Goal: Task Accomplishment & Management: Use online tool/utility

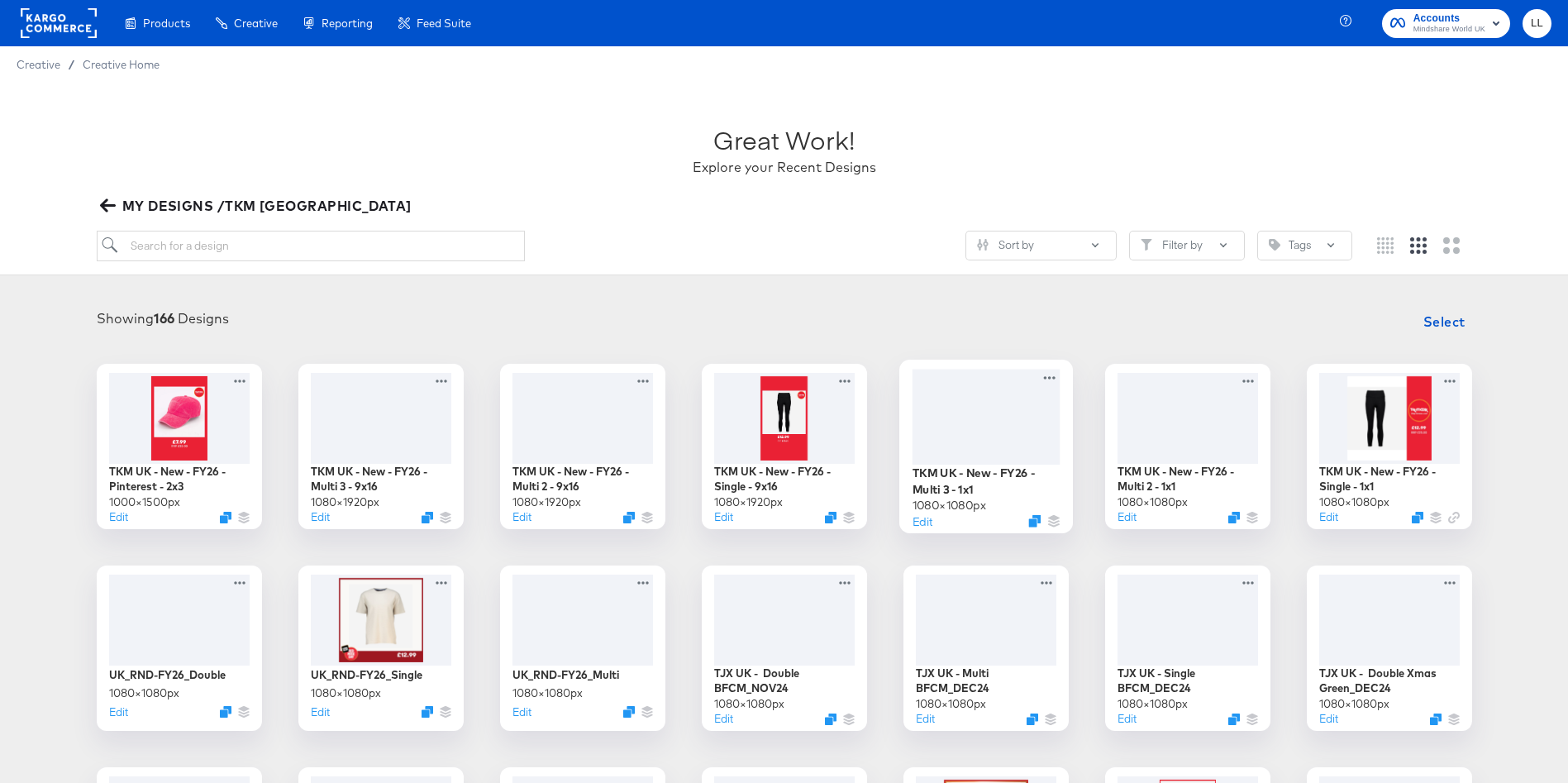
scroll to position [173, 0]
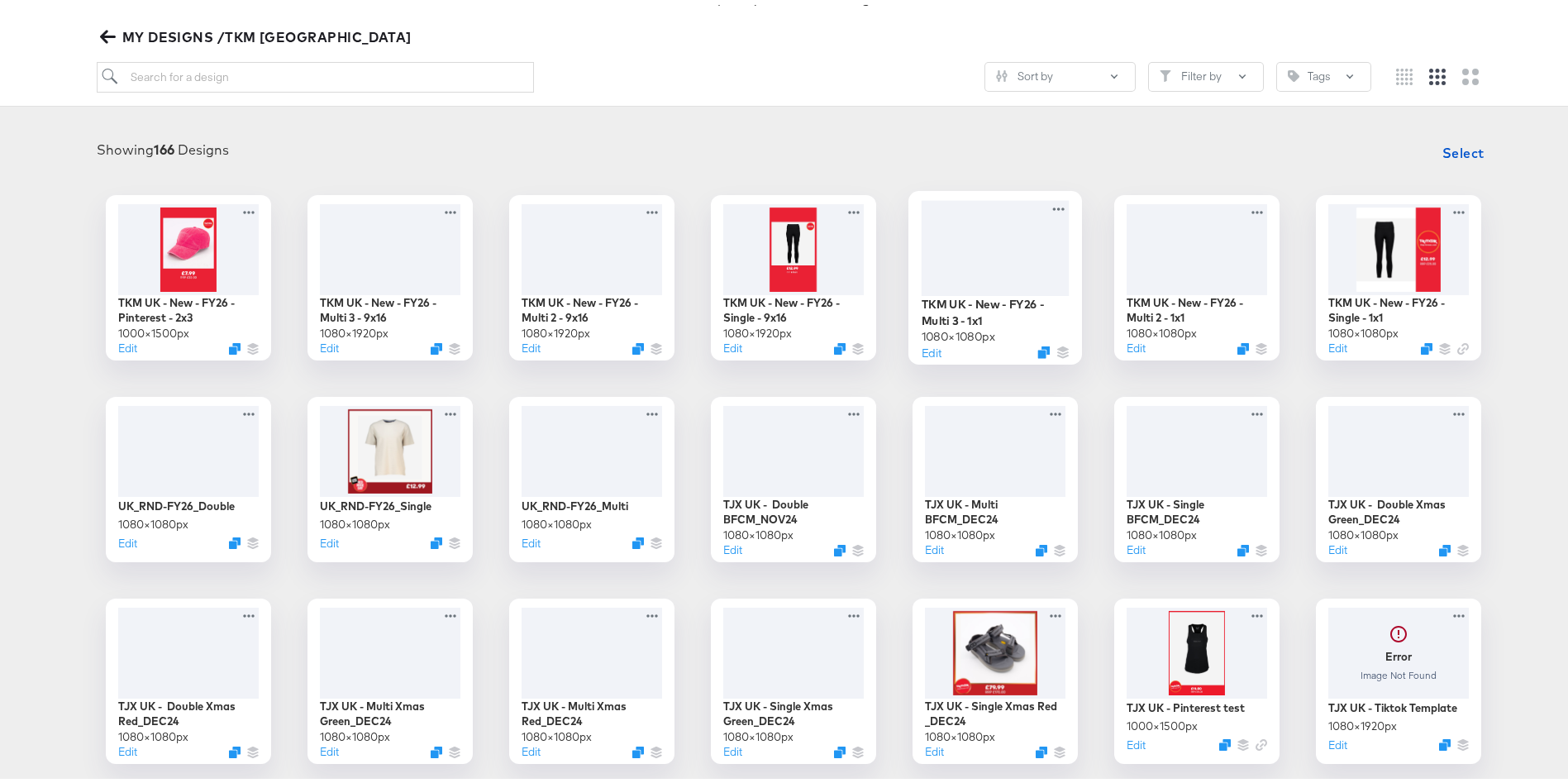
click at [1018, 258] on div at bounding box center [995, 242] width 148 height 95
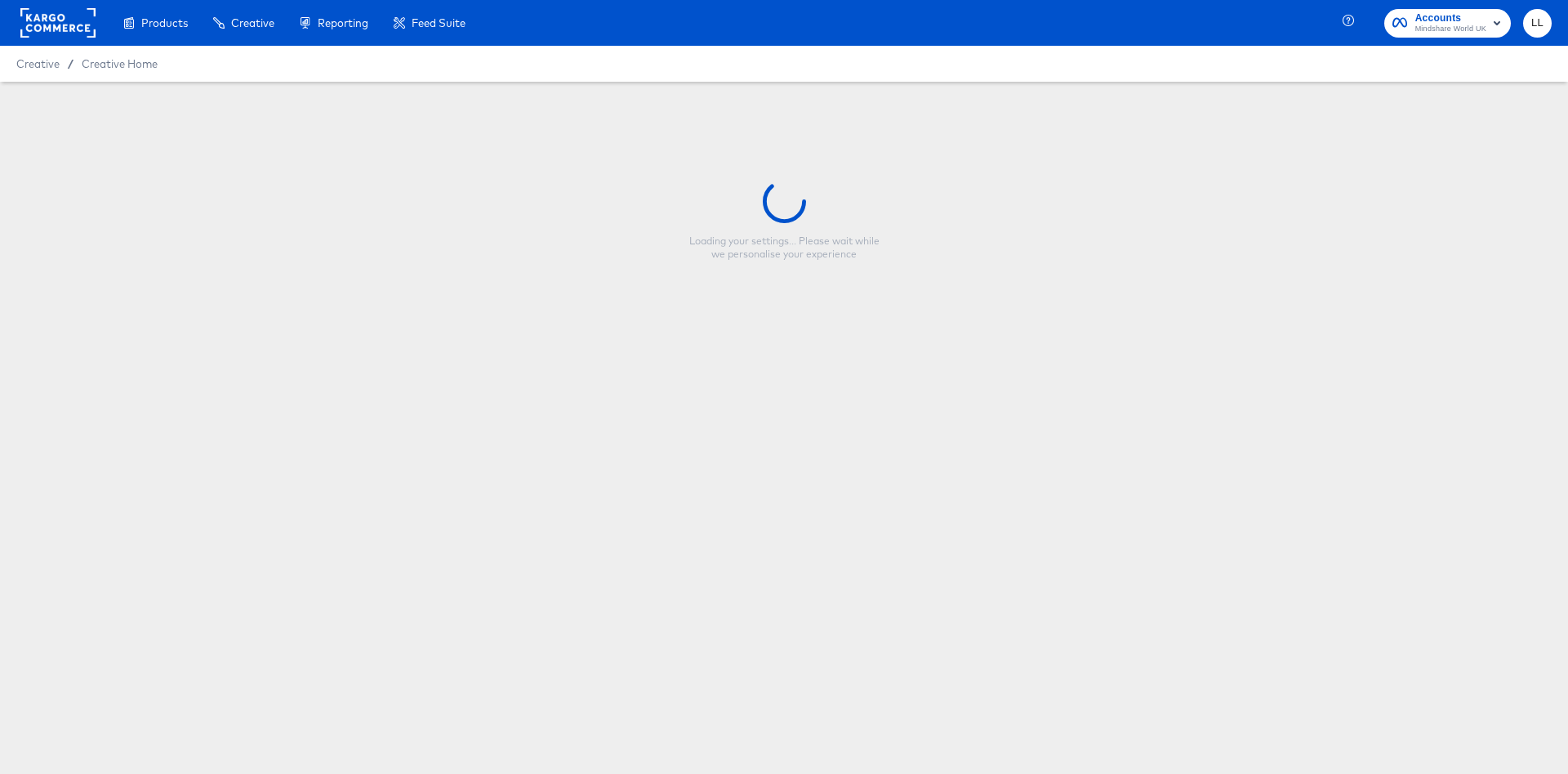
type input "TKM UK - New - FY26 - Multi 3 - 1x1"
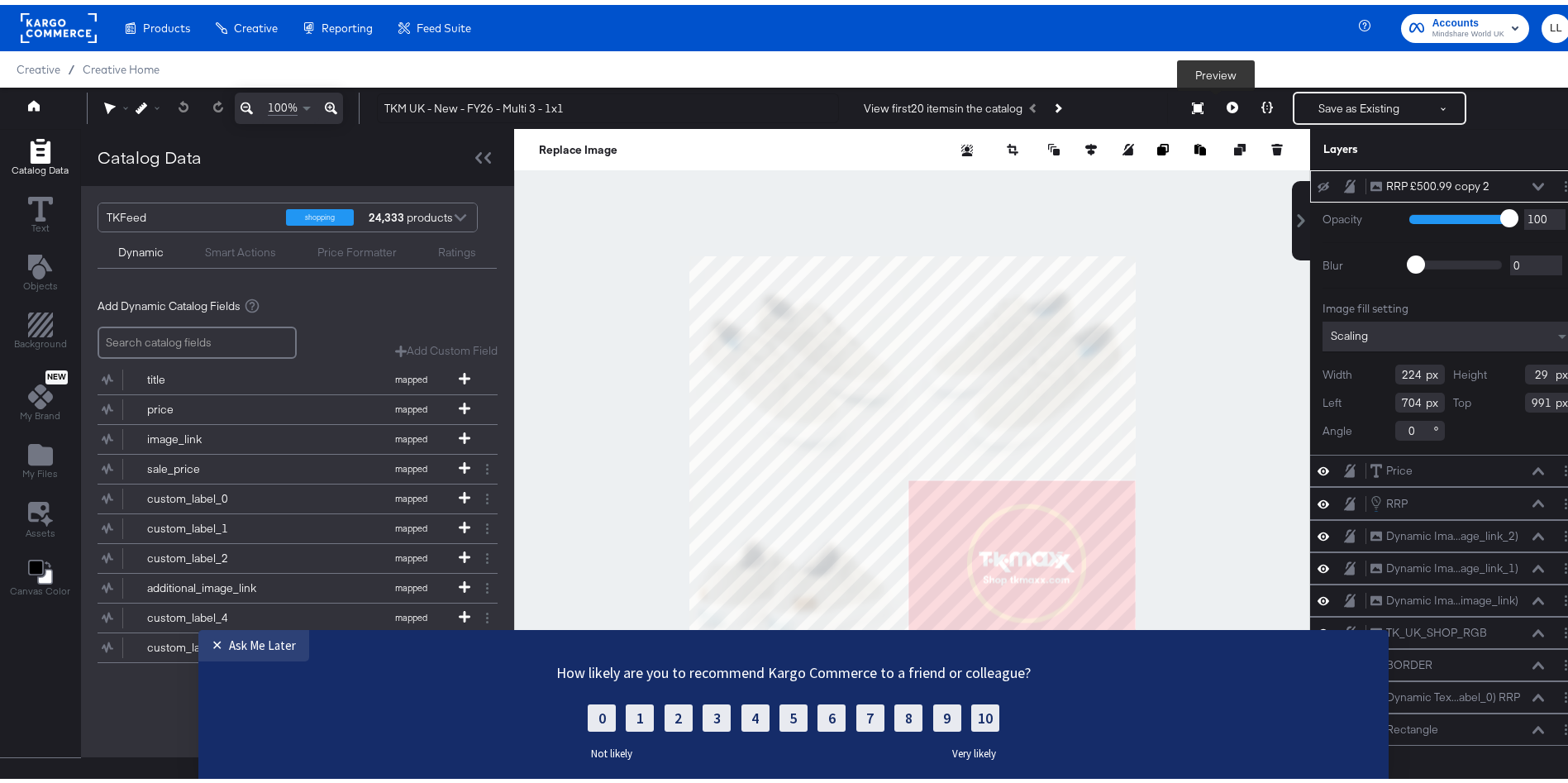
click at [1227, 103] on icon at bounding box center [1233, 103] width 12 height 12
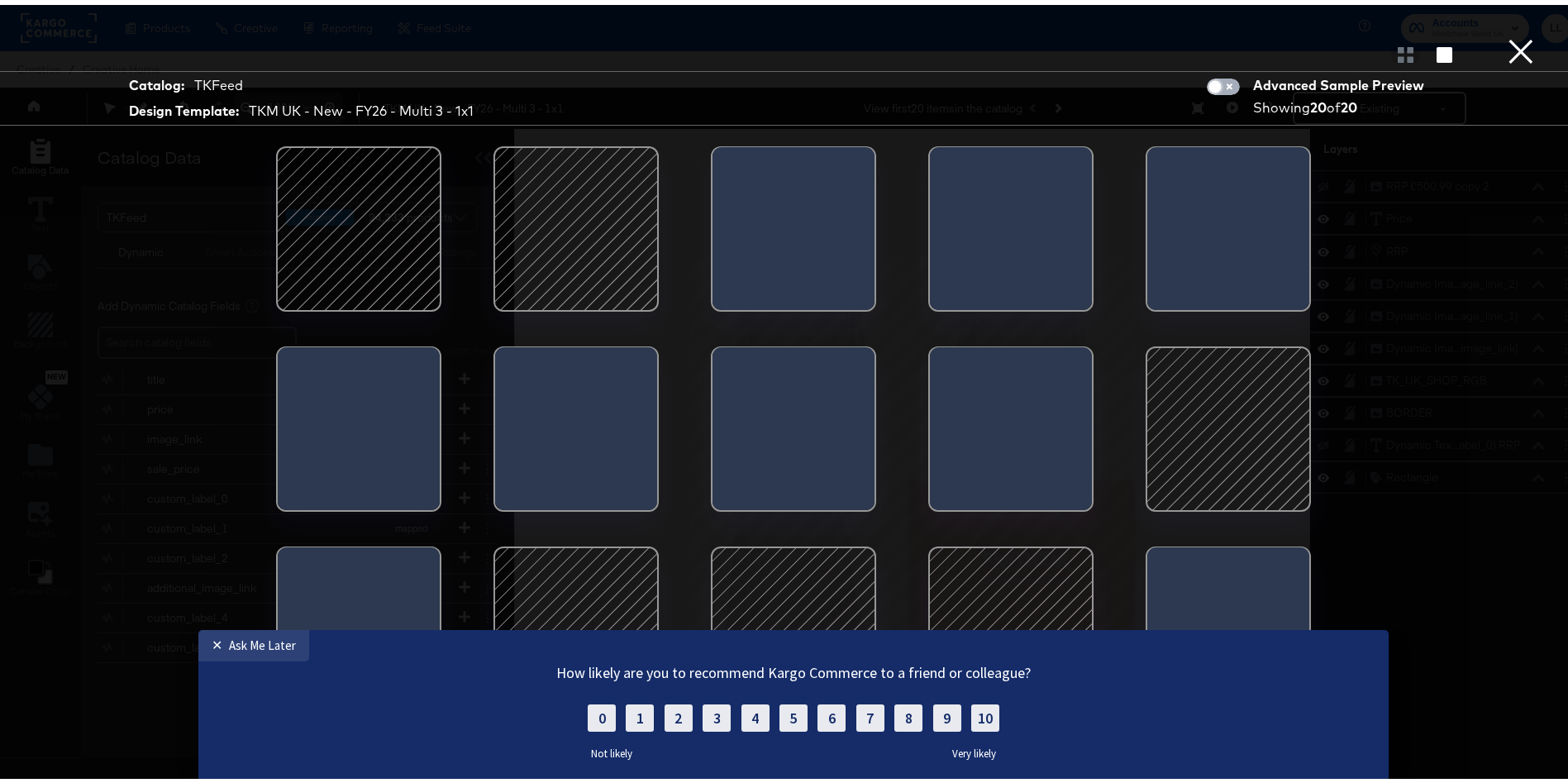
drag, startPoint x: 1203, startPoint y: 80, endPoint x: 1349, endPoint y: 6, distance: 163.7
click at [1203, 80] on input "checkbox" at bounding box center [1215, 86] width 50 height 17
checkbox input "true"
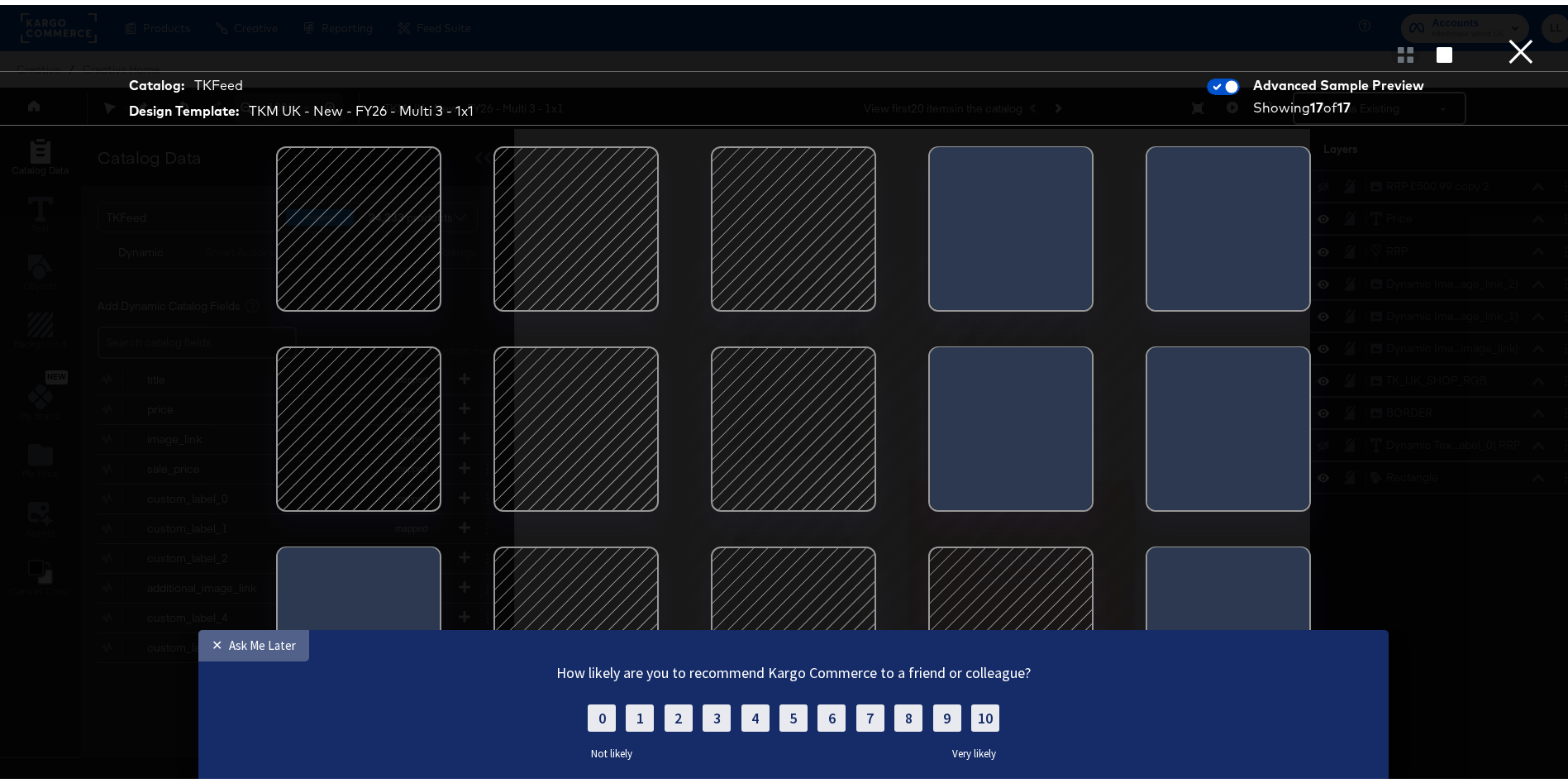
click at [281, 646] on div "Ask Me Later" at bounding box center [262, 645] width 67 height 16
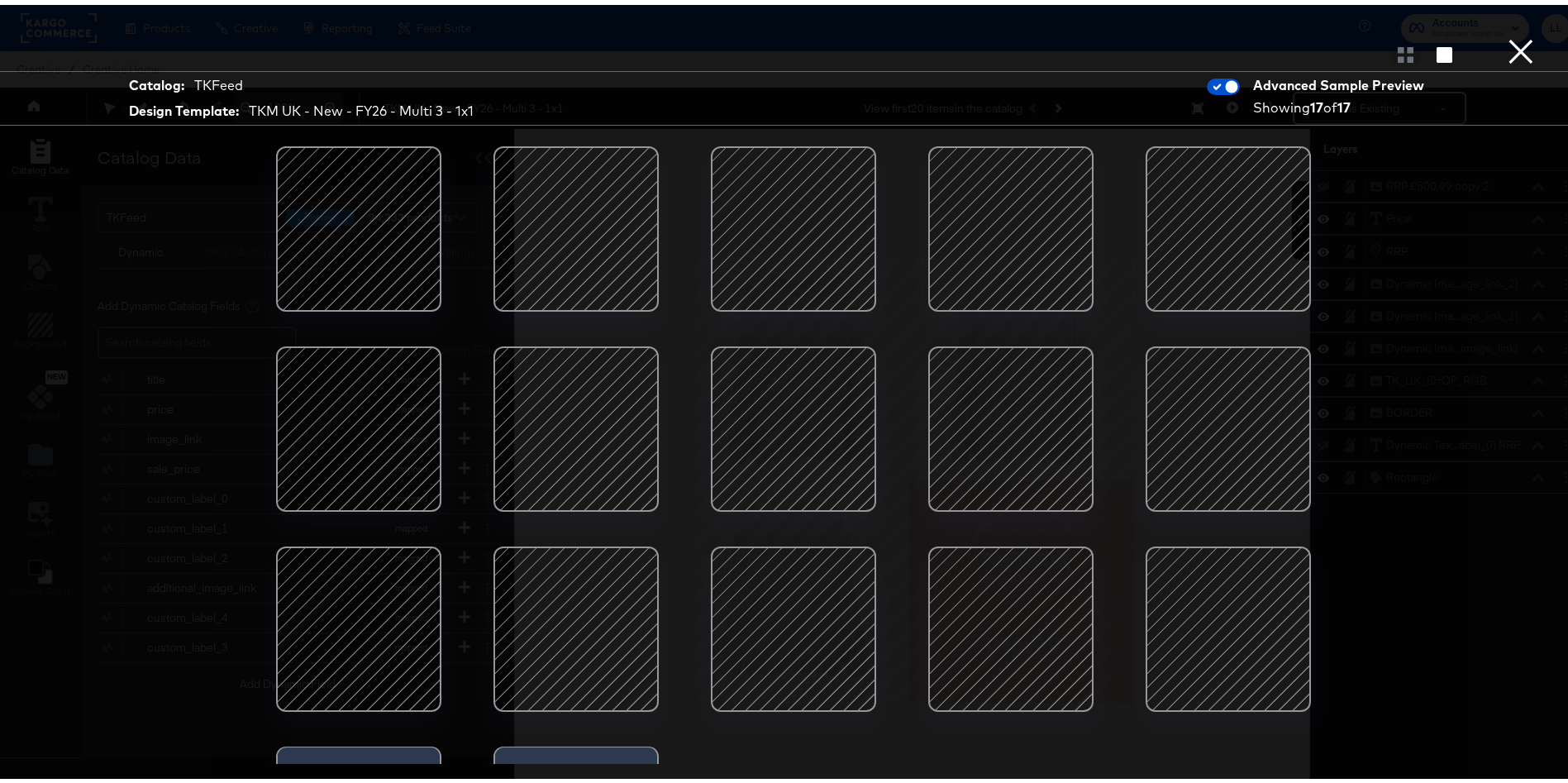
click at [301, 603] on div at bounding box center [359, 624] width 140 height 140
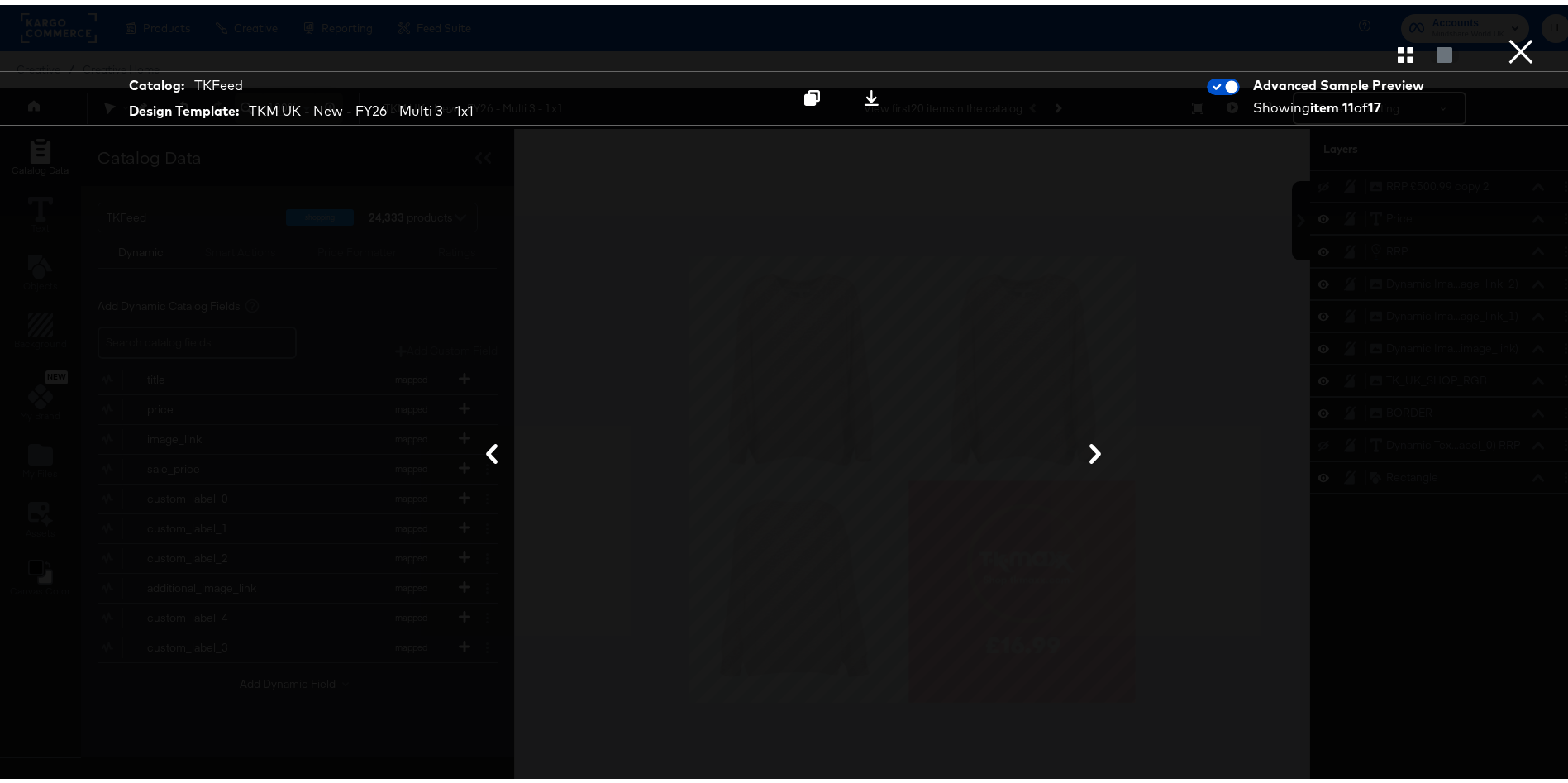
click at [1182, 323] on div at bounding box center [793, 450] width 1240 height 618
click at [1504, 33] on button "×" at bounding box center [1520, 16] width 33 height 33
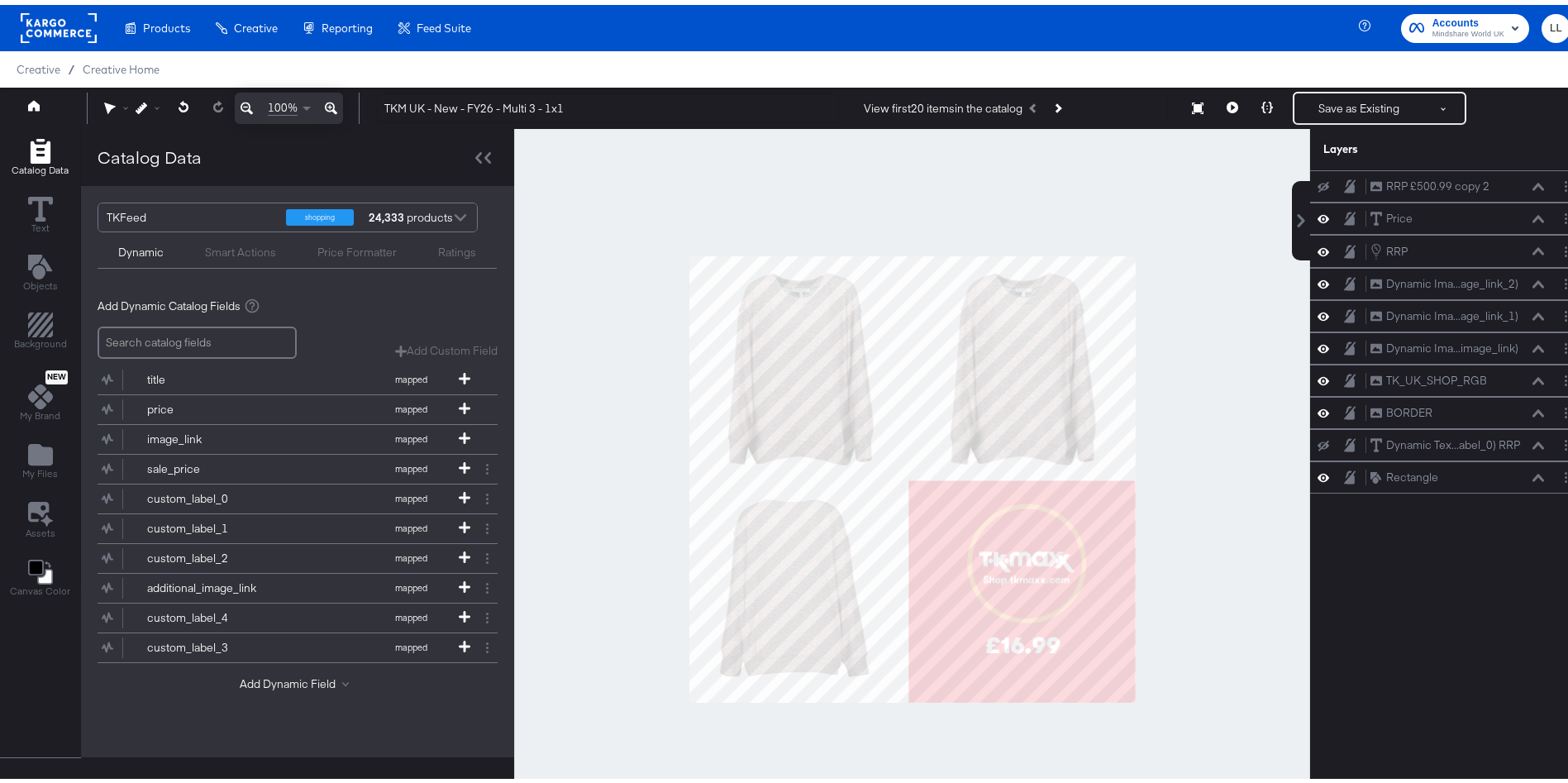
click at [1219, 95] on button at bounding box center [1232, 103] width 35 height 33
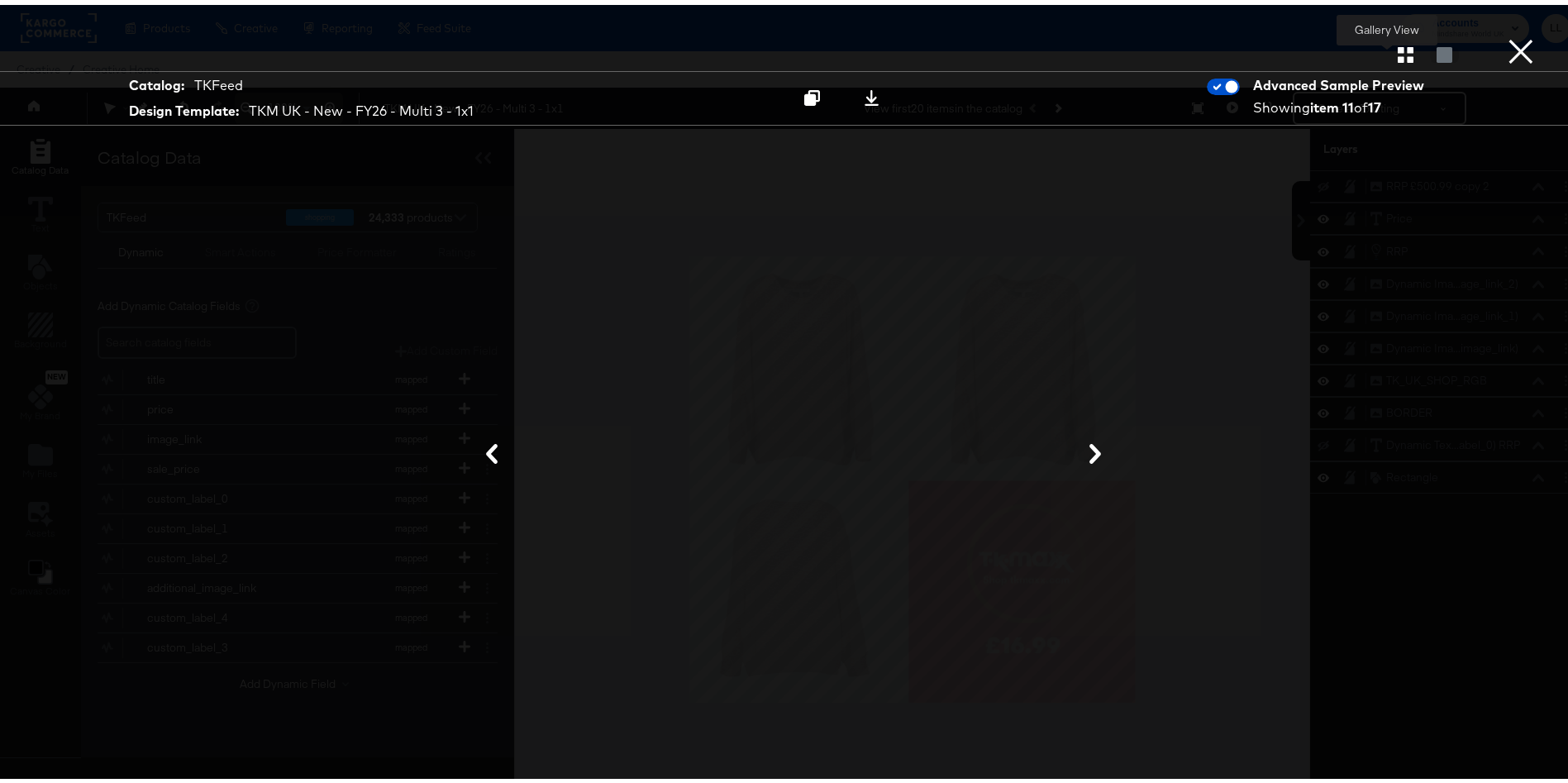
click at [1398, 51] on icon "button" at bounding box center [1406, 50] width 16 height 16
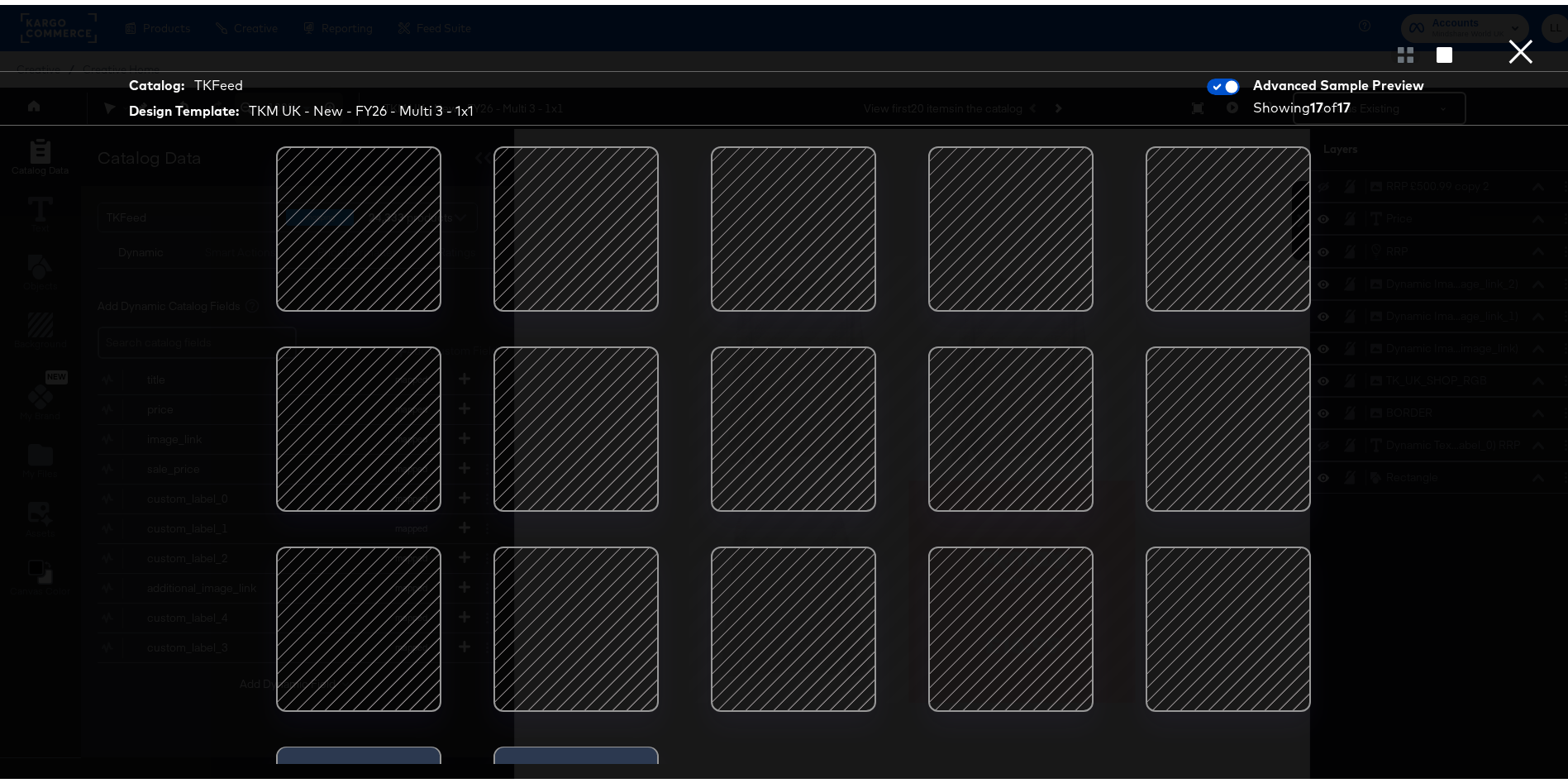
click at [1210, 434] on div at bounding box center [1228, 423] width 140 height 140
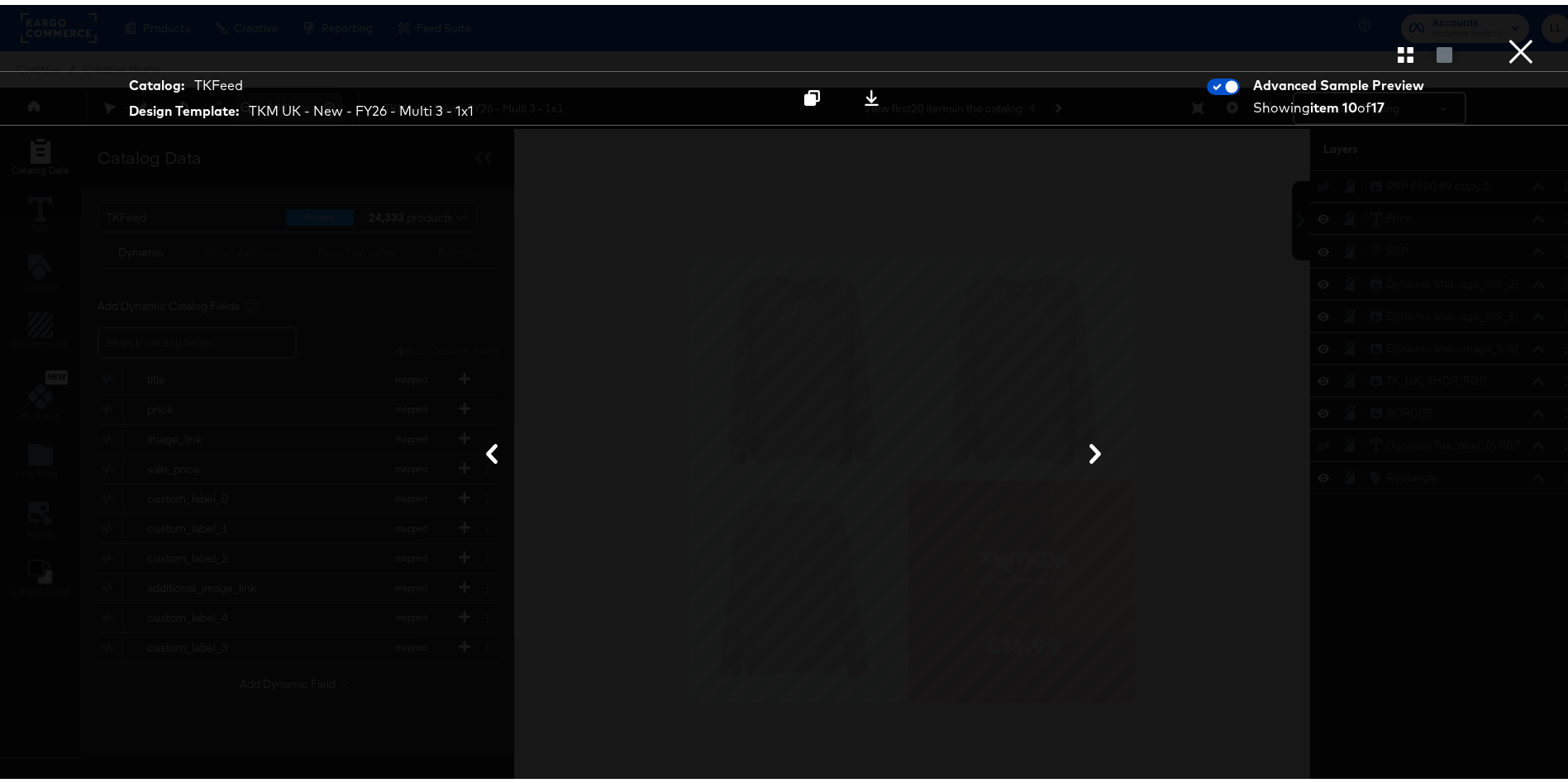
click at [1430, 294] on div "Gallery View Catalog: TKFeed Design Template: TKM UK - New - FY26 - Multi 3 - 1…" at bounding box center [793, 392] width 1587 height 717
click at [1511, 33] on button "×" at bounding box center [1520, 16] width 33 height 33
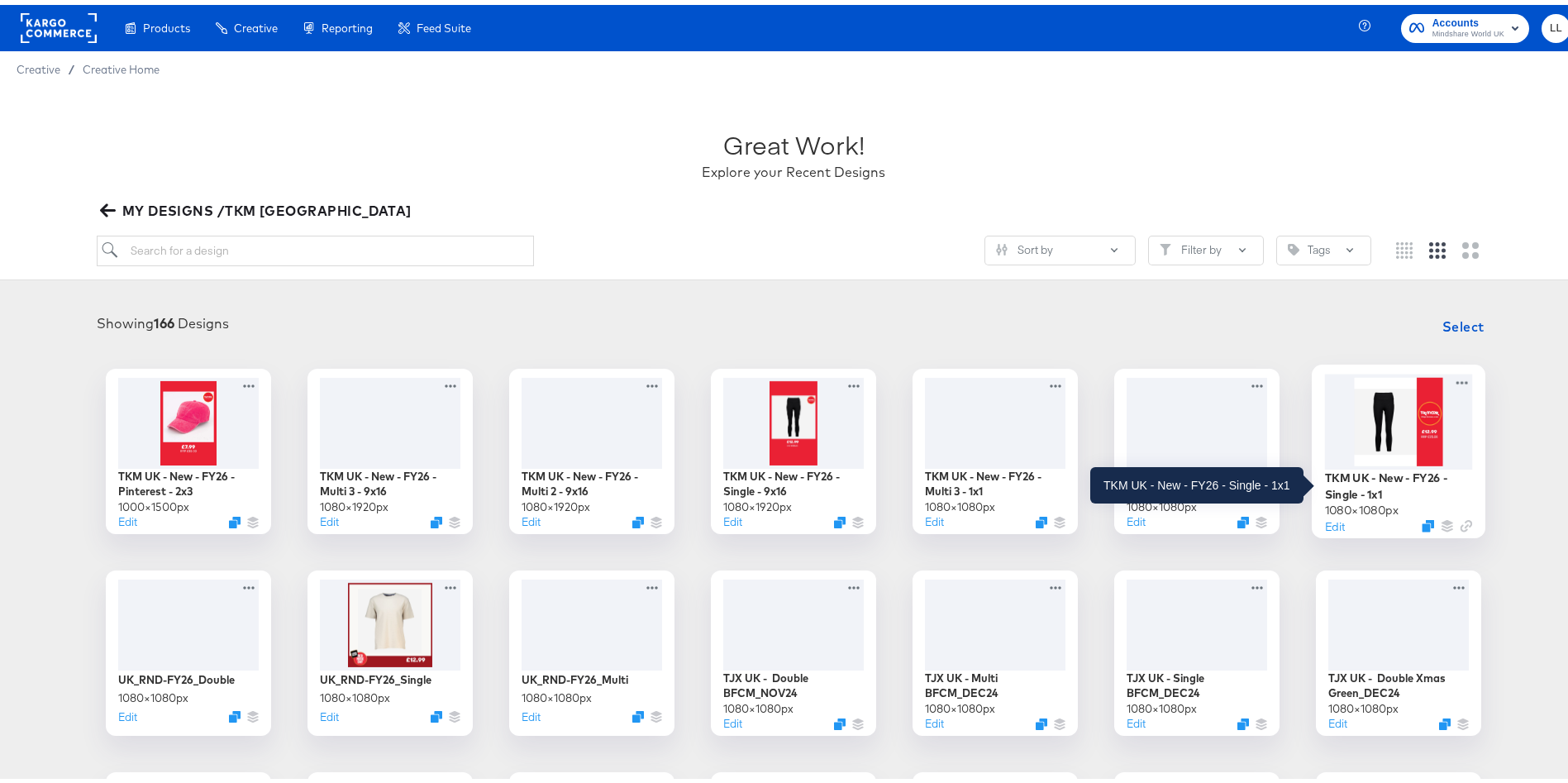
click at [1362, 481] on div "TKM UK - New - FY26 - Single - 1x1" at bounding box center [1399, 480] width 148 height 32
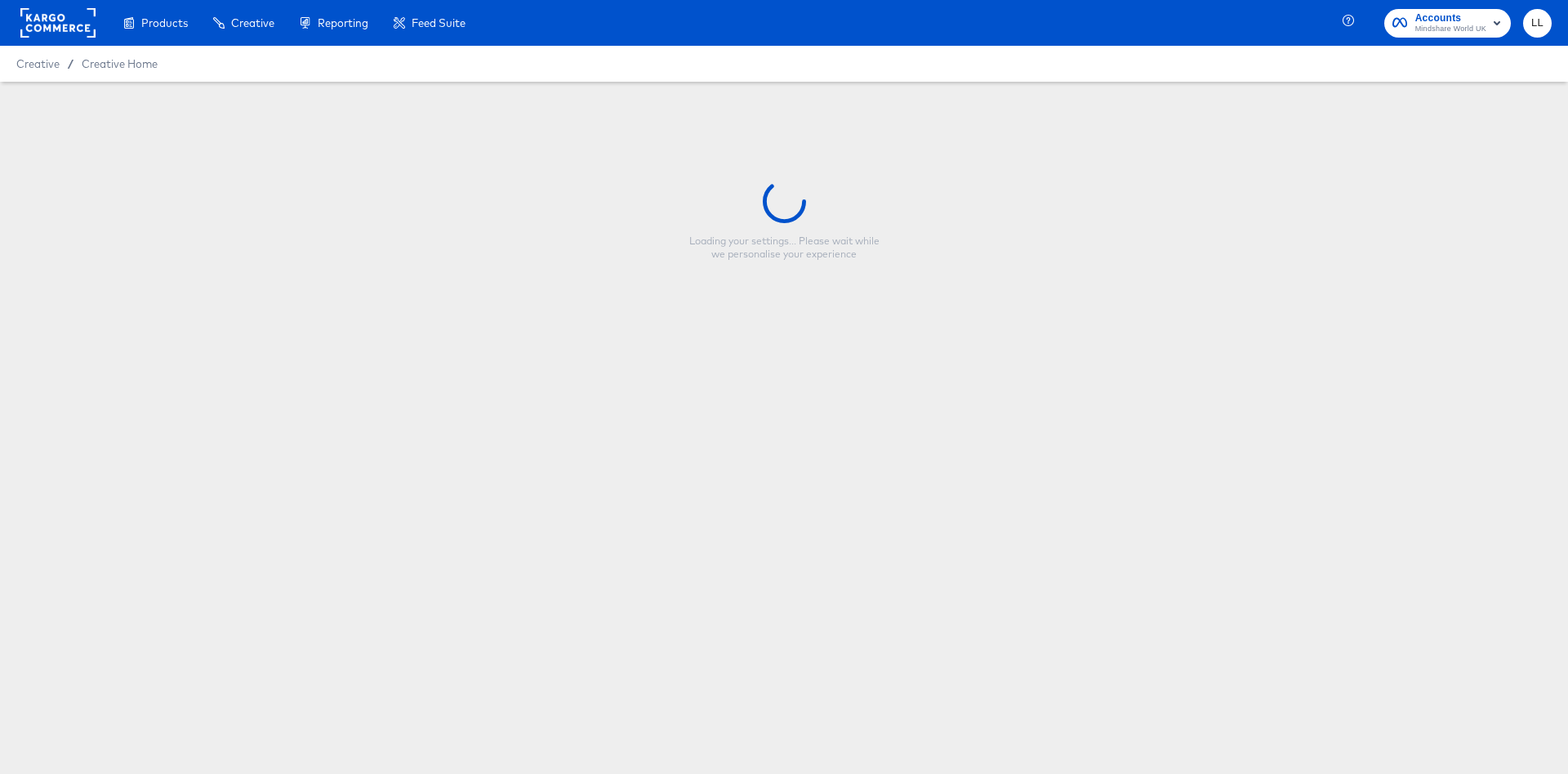
type input "TKM UK - New - FY26 - Single - 1x1"
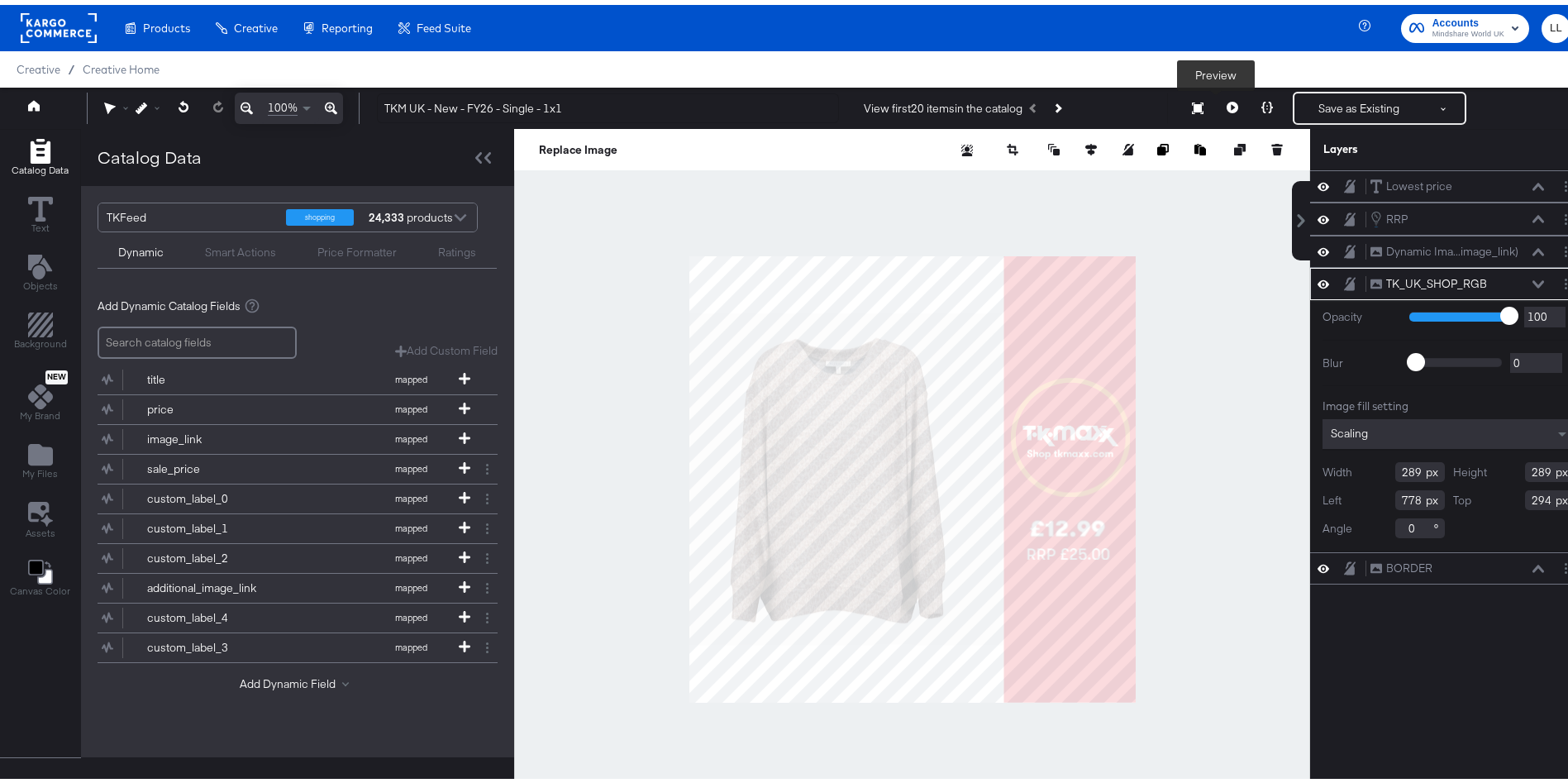
click at [1227, 101] on icon at bounding box center [1233, 103] width 12 height 12
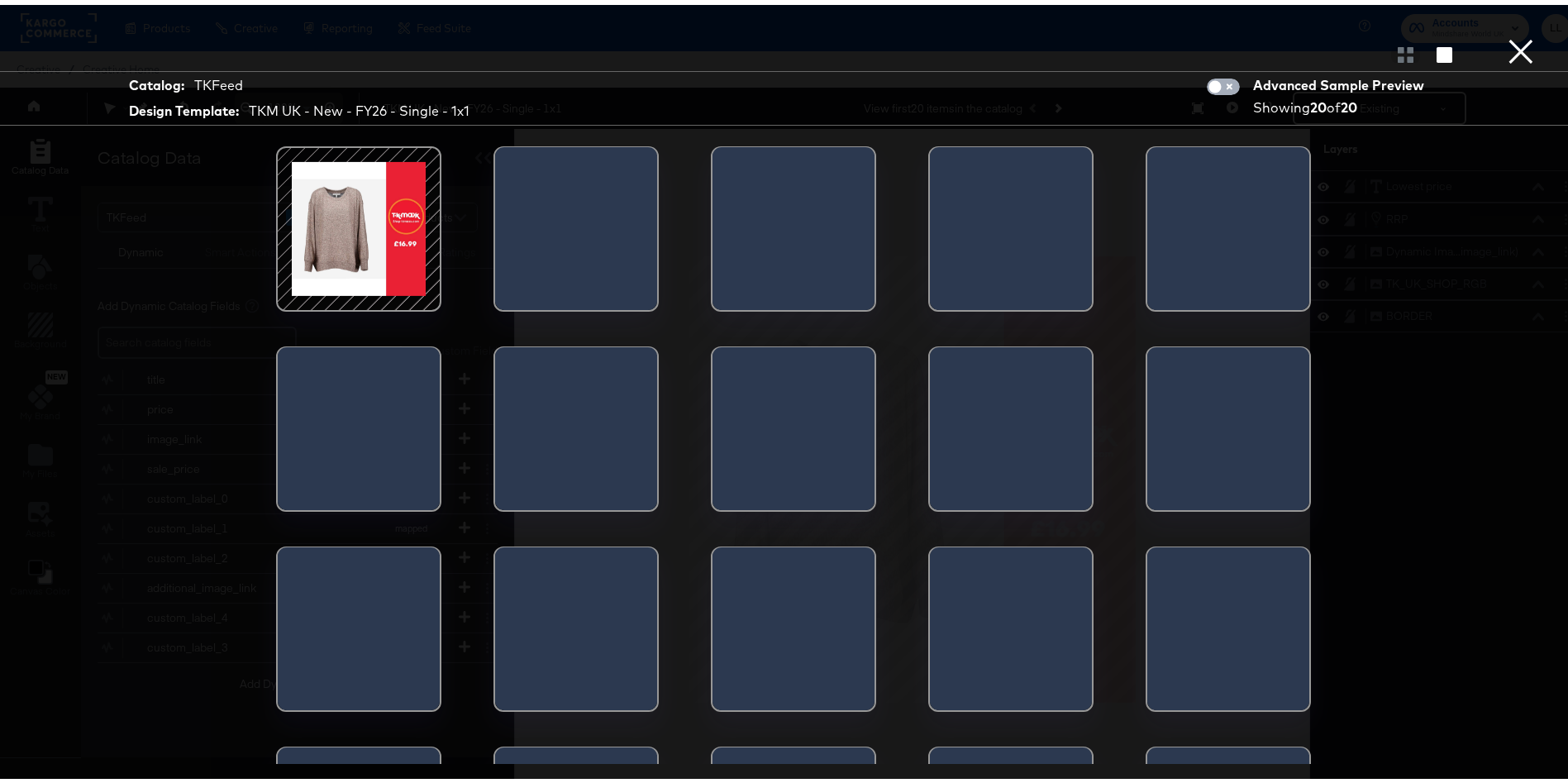
click at [1201, 85] on input "checkbox" at bounding box center [1215, 86] width 50 height 17
checkbox input "true"
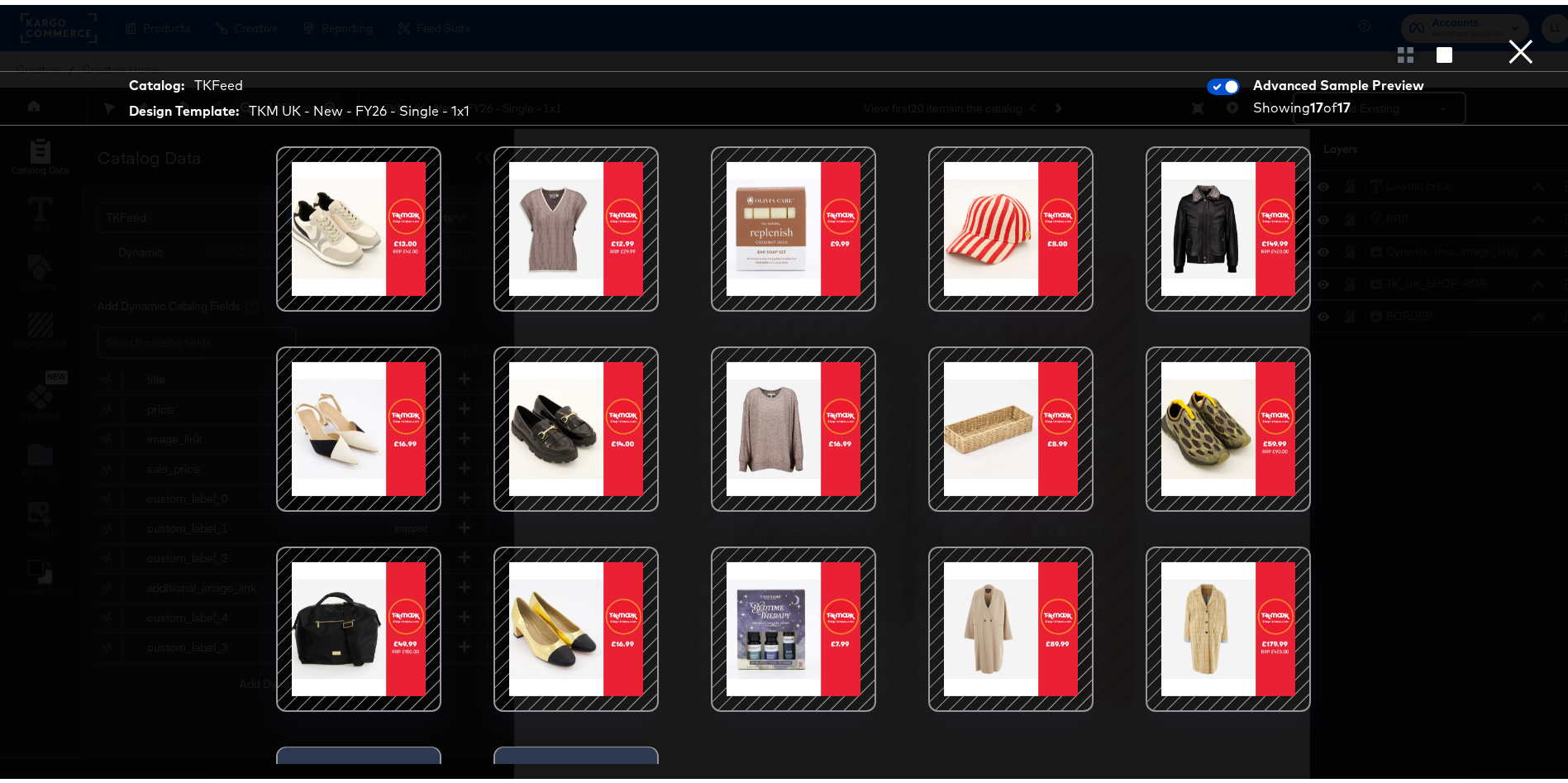
click at [572, 418] on div at bounding box center [576, 423] width 140 height 140
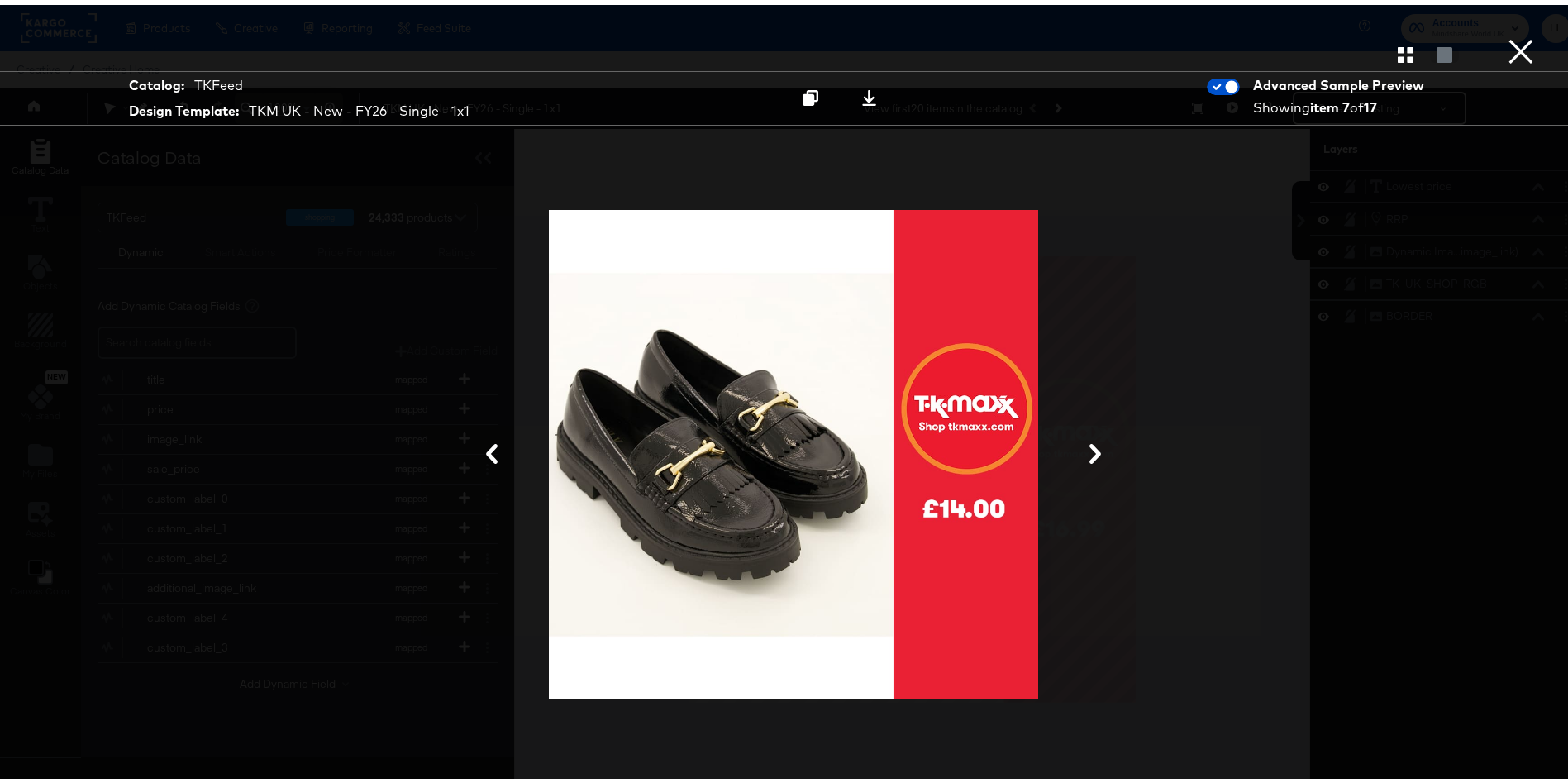
click at [1237, 314] on div at bounding box center [793, 450] width 1240 height 618
click at [1398, 50] on icon "button" at bounding box center [1406, 50] width 16 height 16
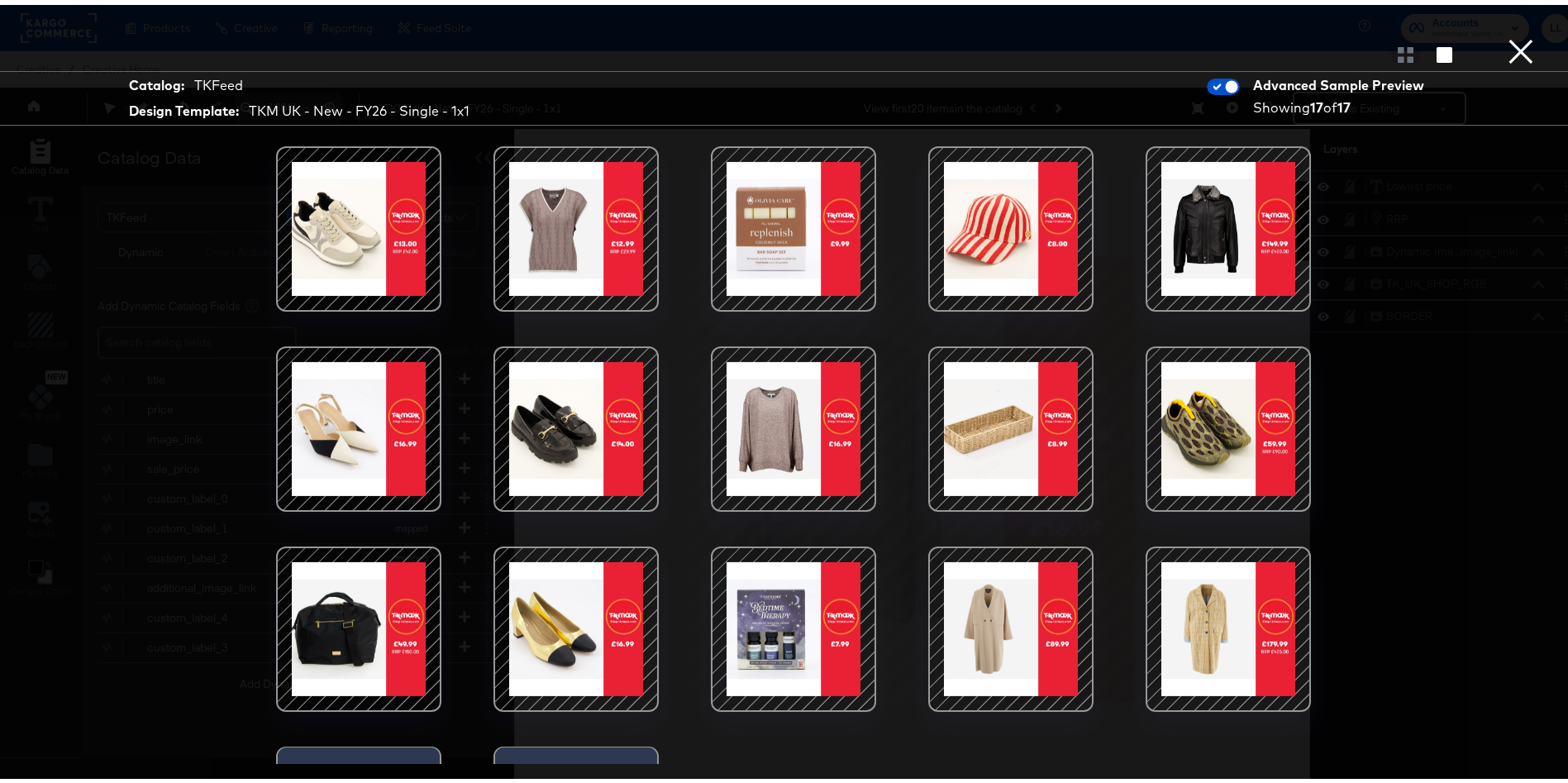
click at [333, 220] on div at bounding box center [359, 223] width 140 height 140
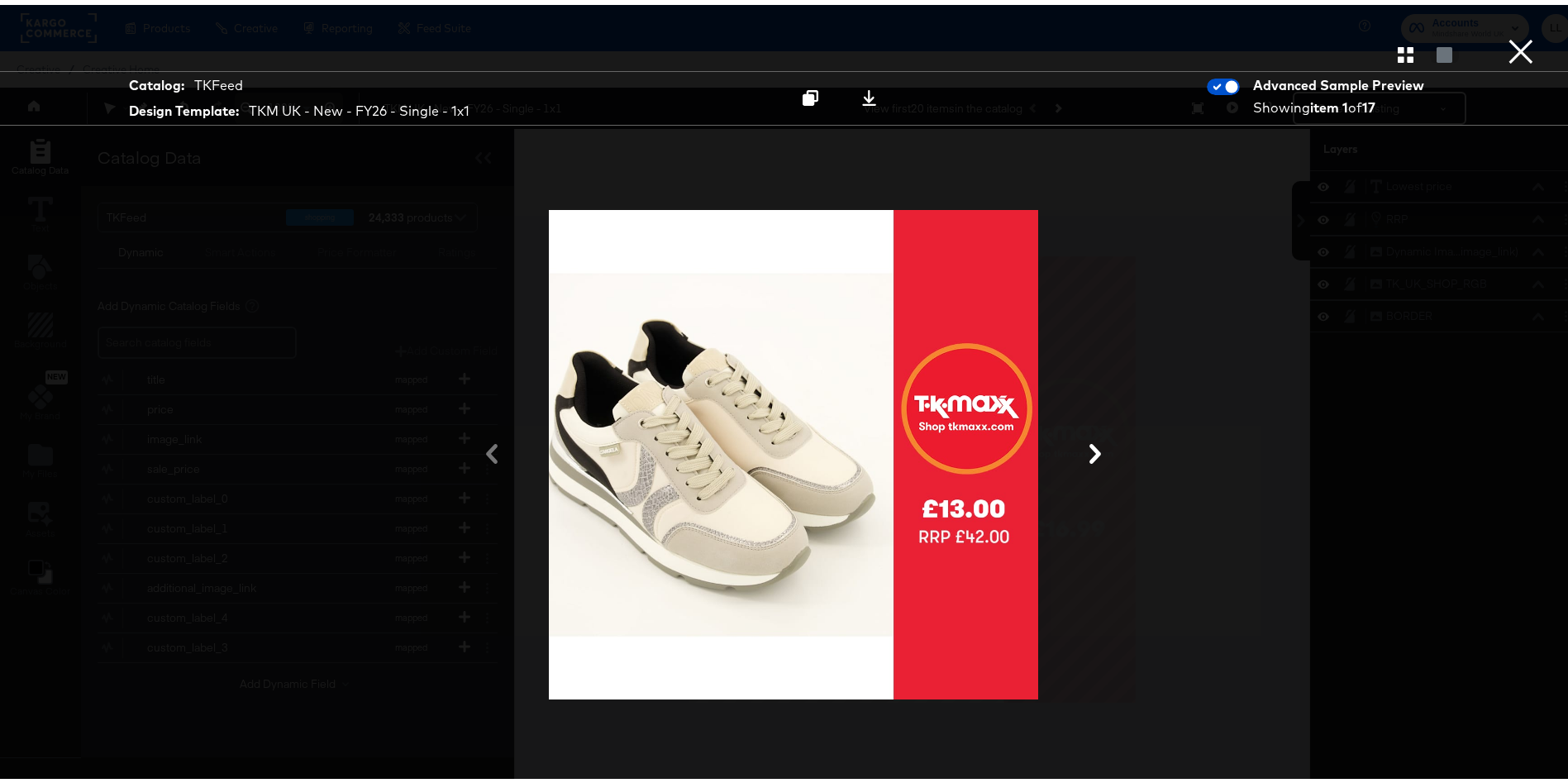
click at [1398, 42] on icon "button" at bounding box center [1406, 50] width 16 height 16
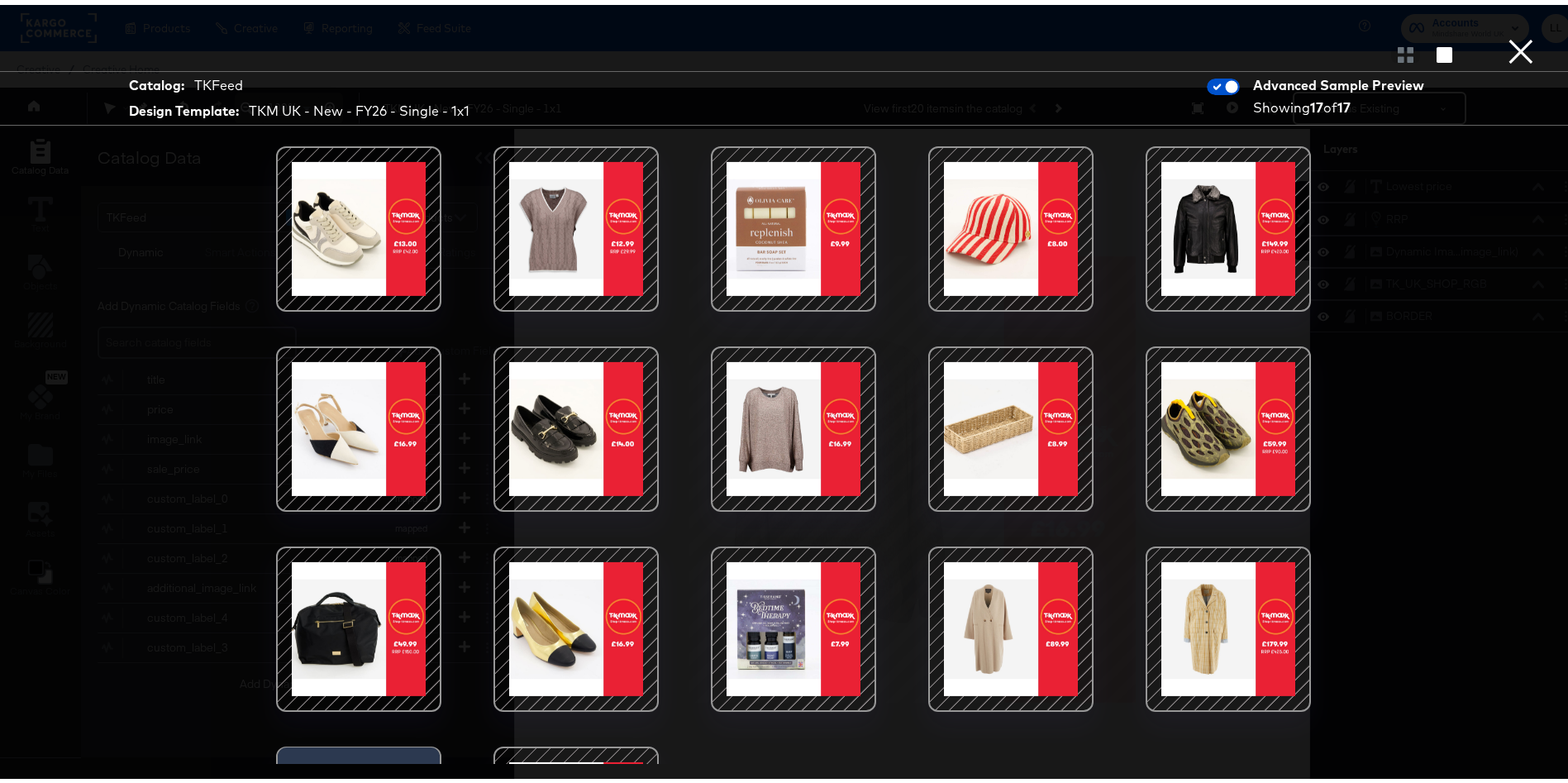
scroll to position [138, 0]
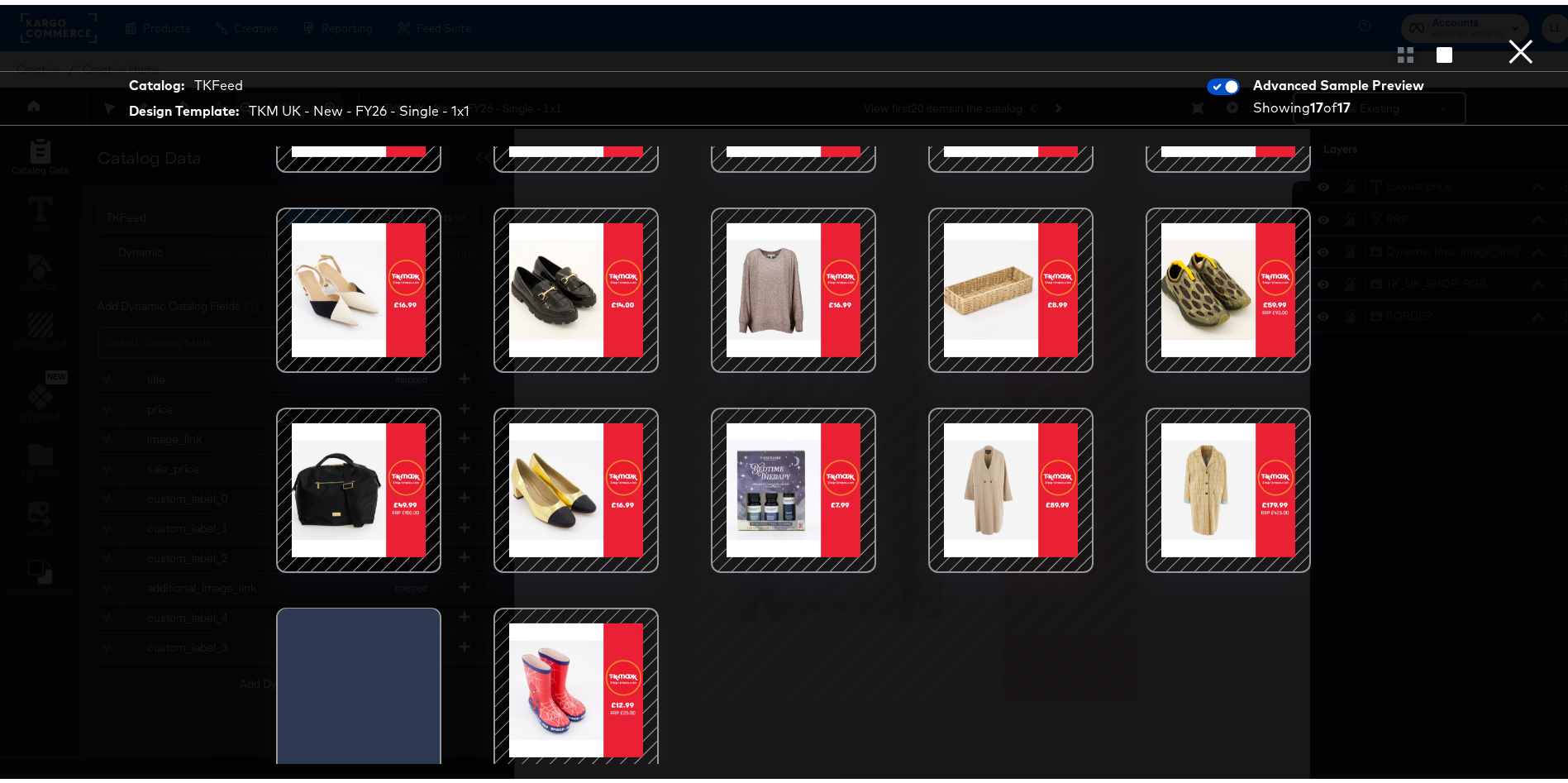
click at [347, 522] on div at bounding box center [359, 485] width 140 height 140
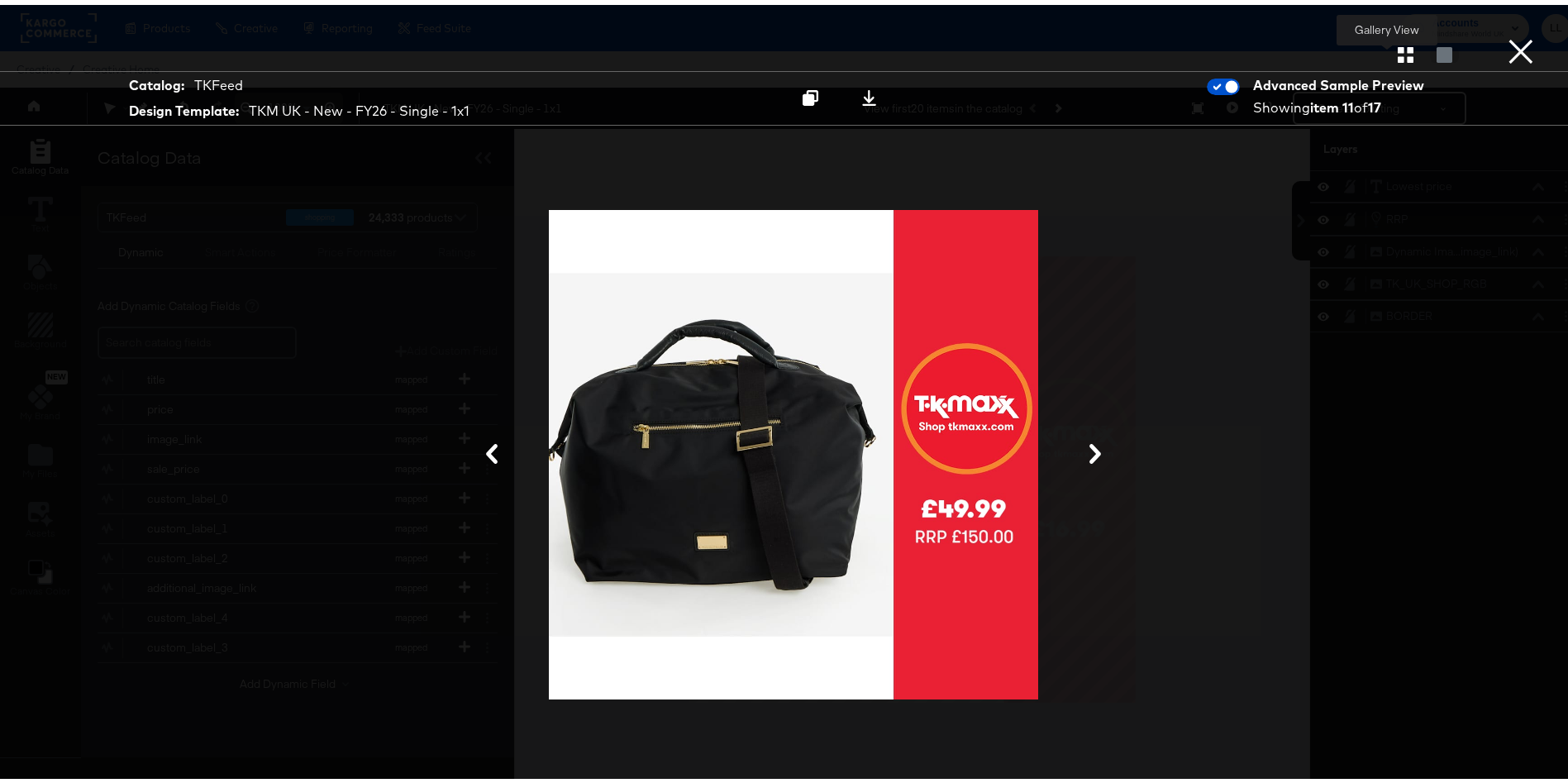
click at [1398, 50] on icon "button" at bounding box center [1406, 50] width 16 height 16
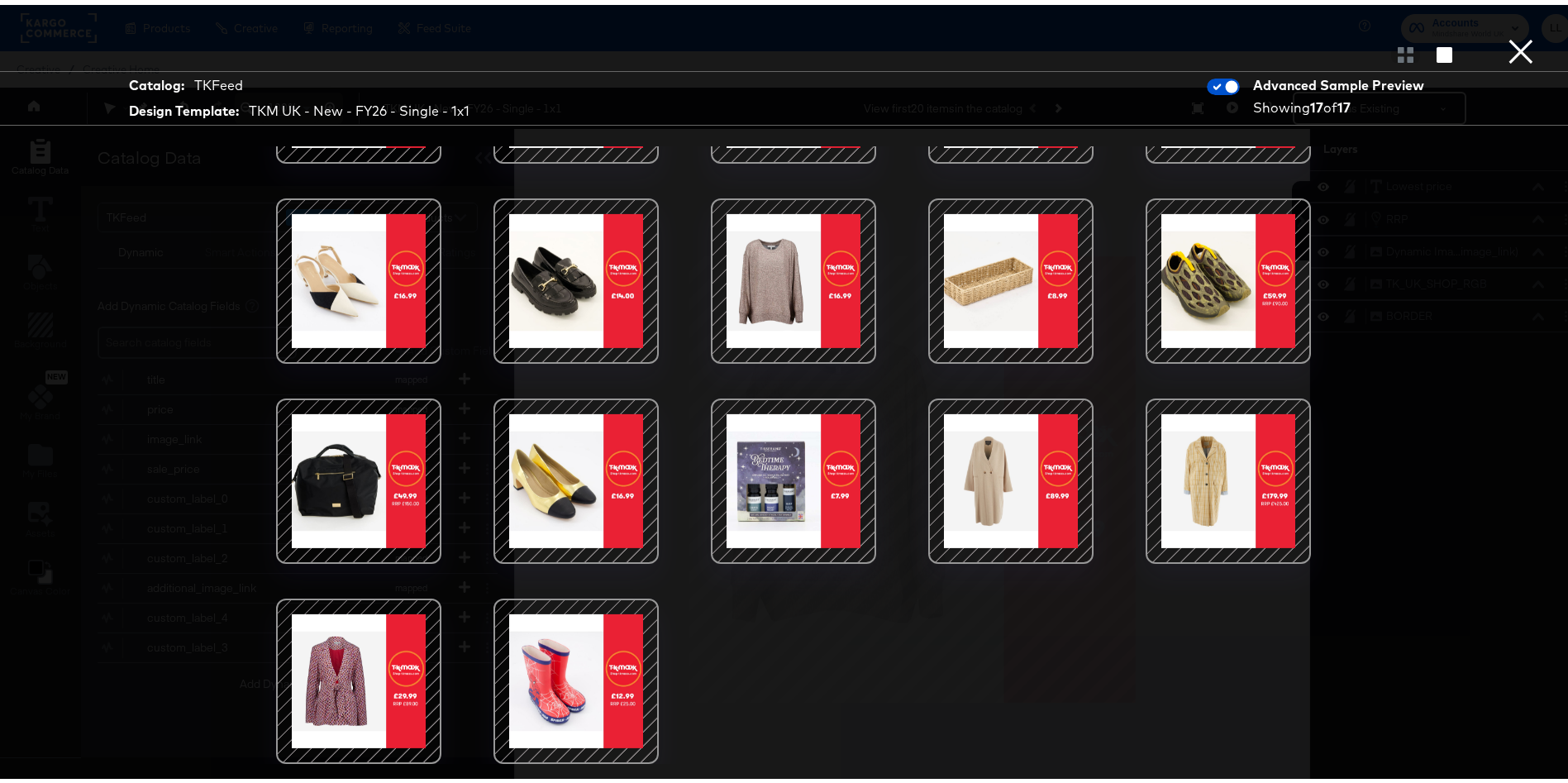
scroll to position [151, 0]
click at [1198, 478] on div at bounding box center [1228, 475] width 140 height 140
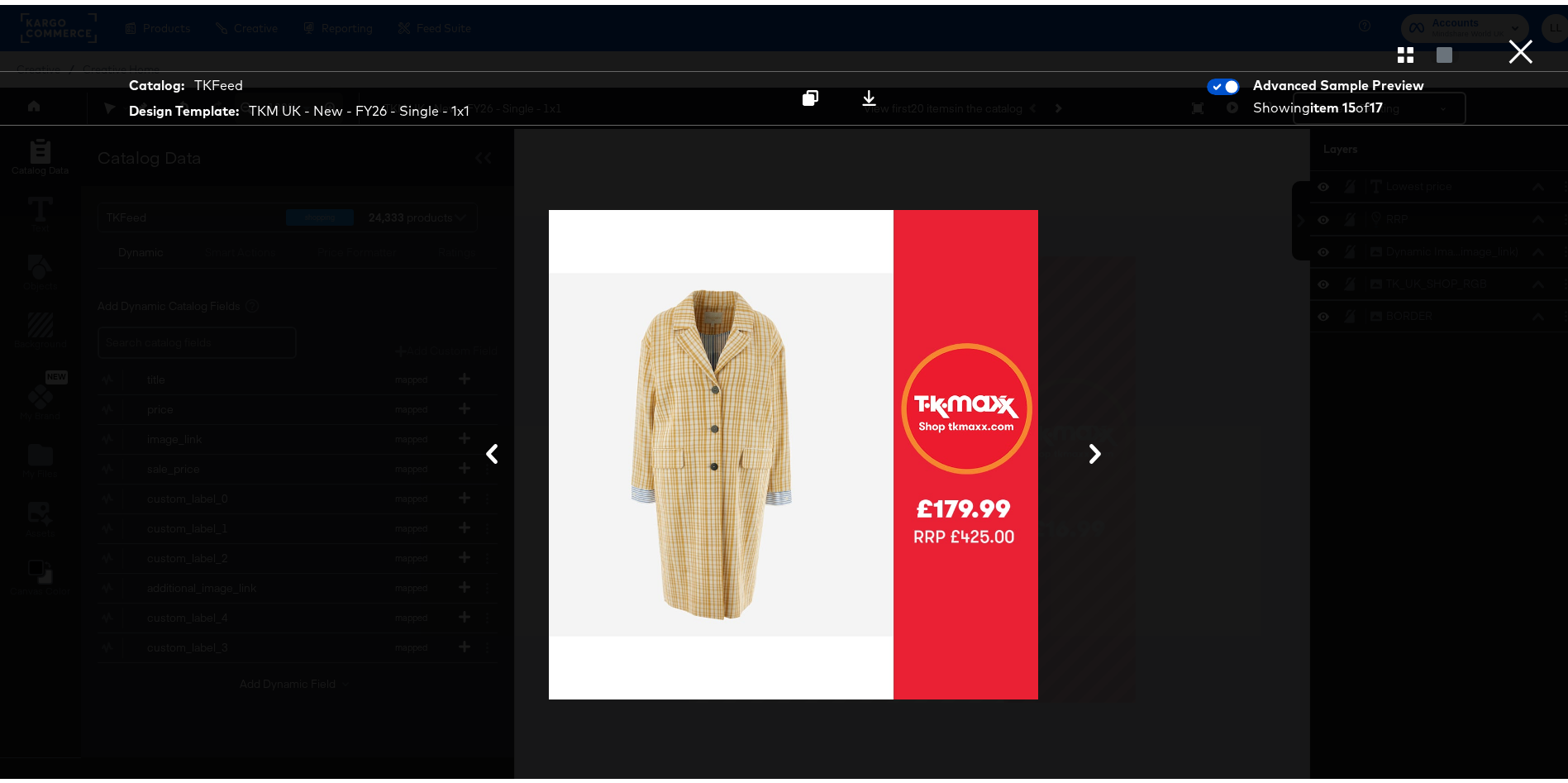
click at [1384, 61] on div "Gallery View" at bounding box center [793, 49] width 1587 height 33
click at [1398, 42] on icon "button" at bounding box center [1406, 50] width 16 height 16
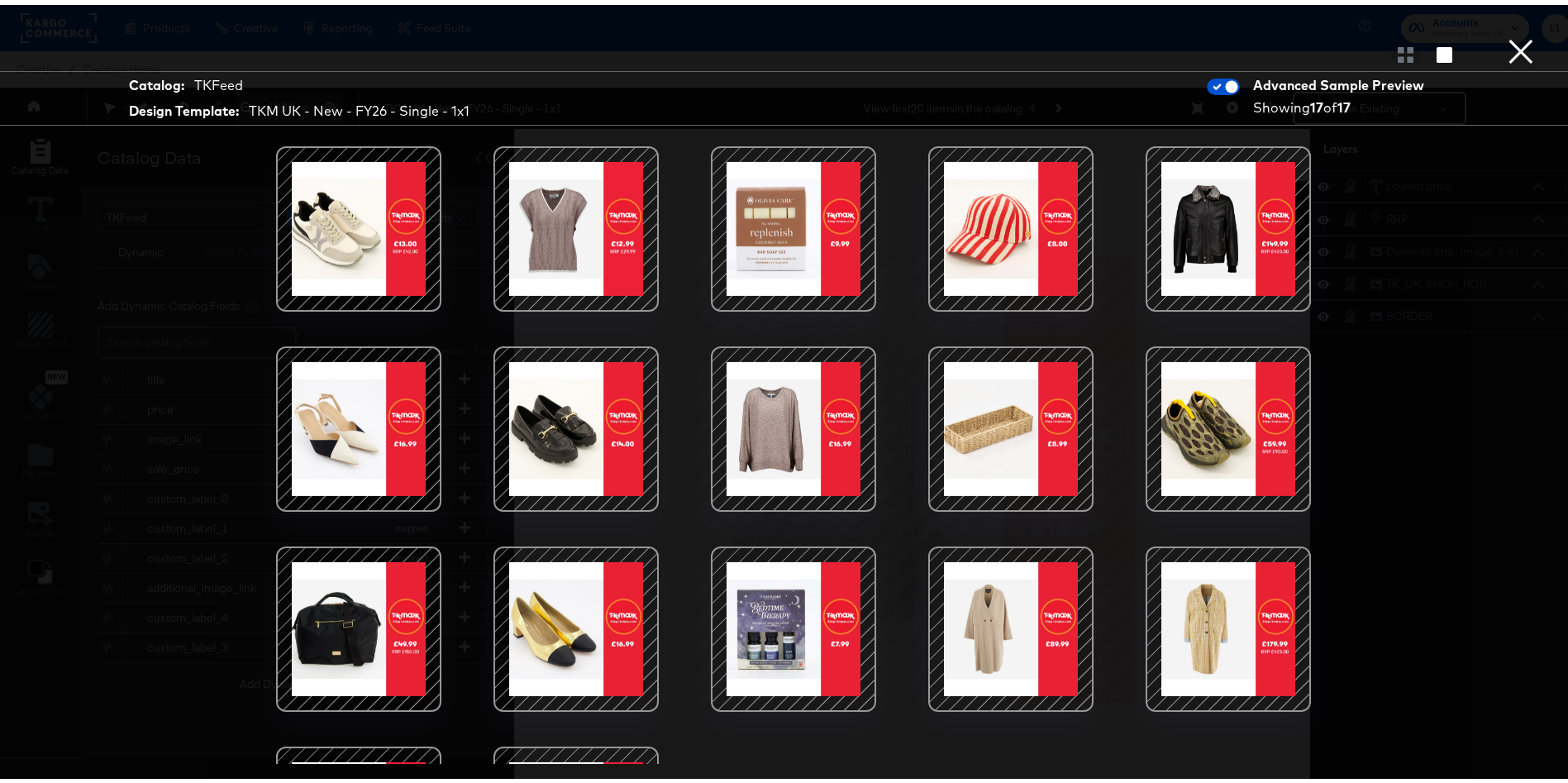
scroll to position [167, 0]
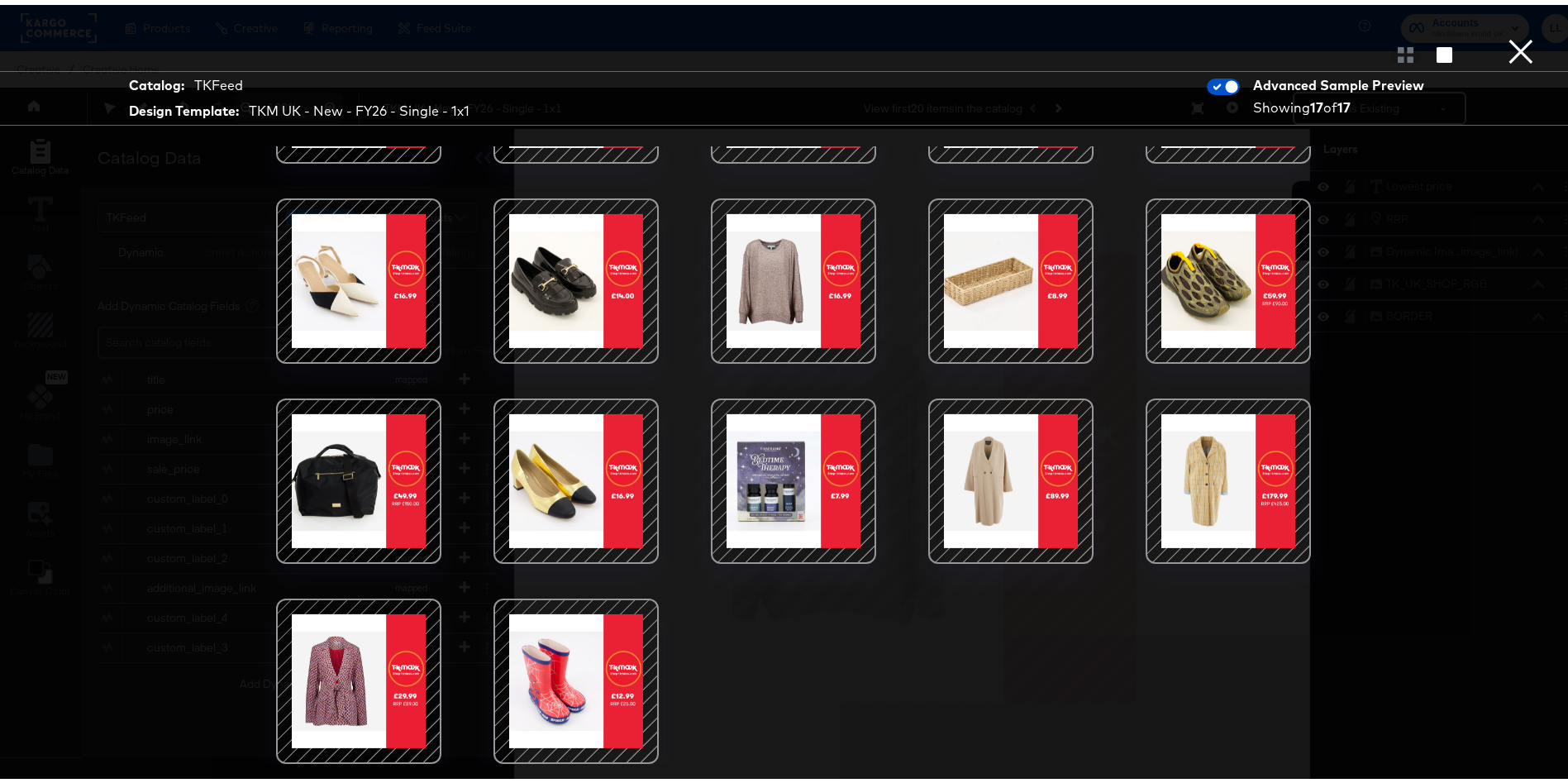
click at [292, 626] on div at bounding box center [359, 675] width 140 height 140
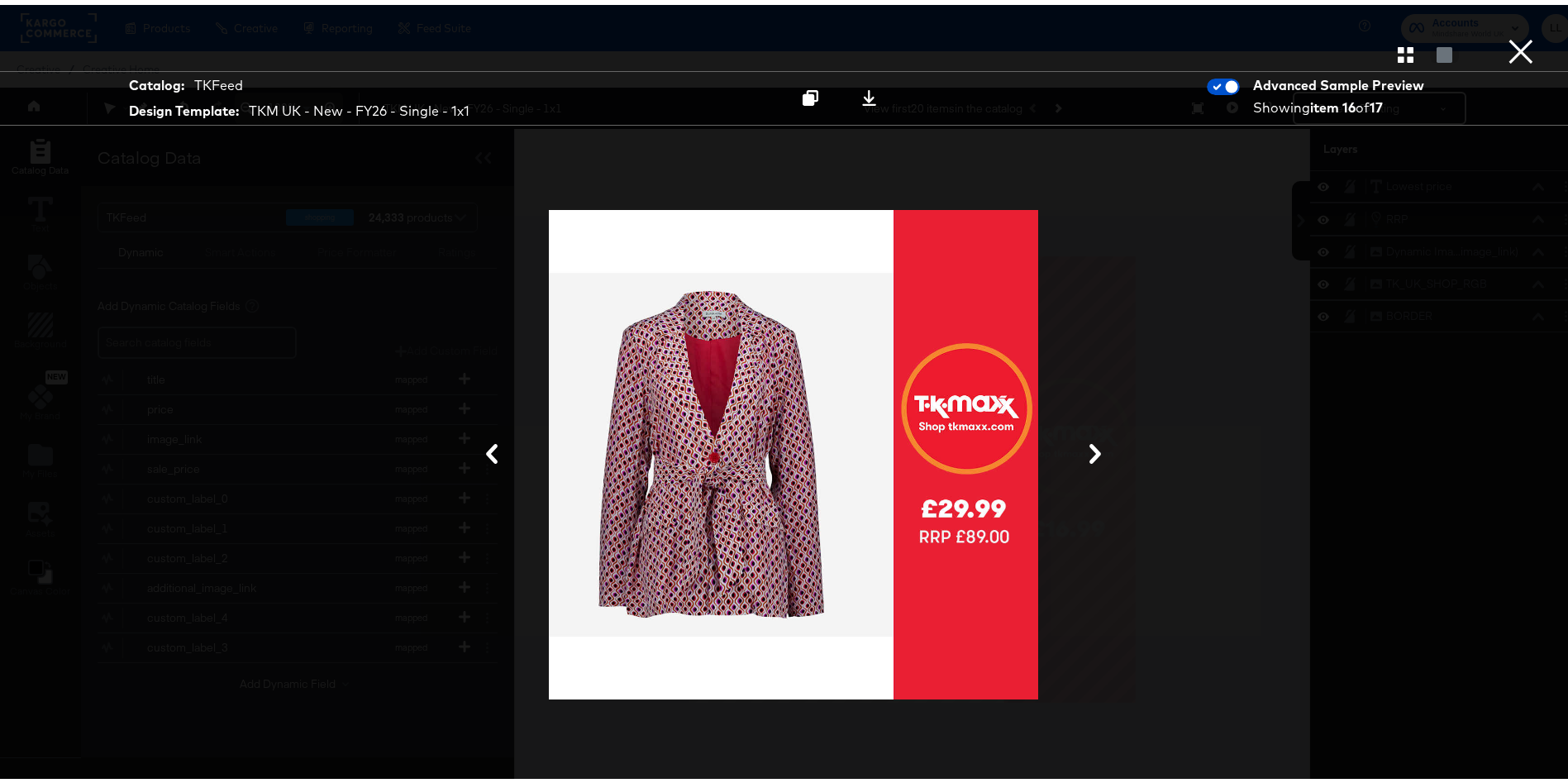
click at [1510, 33] on button "×" at bounding box center [1520, 16] width 33 height 33
